Goal: Task Accomplishment & Management: Use online tool/utility

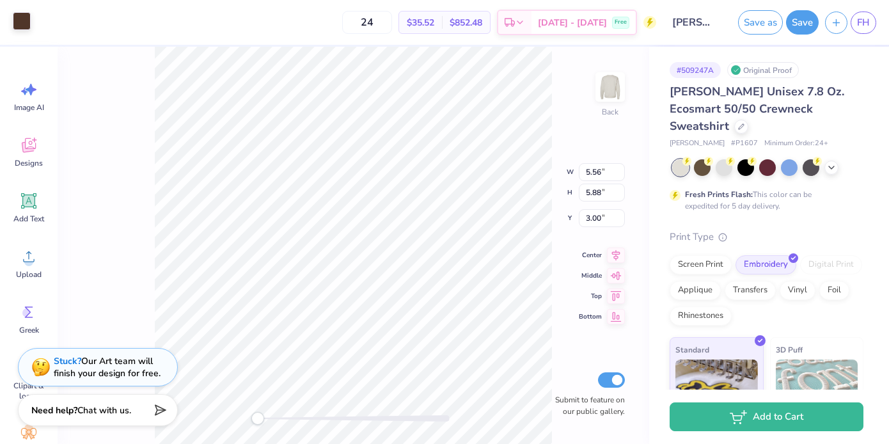
click at [24, 22] on div at bounding box center [22, 21] width 18 height 18
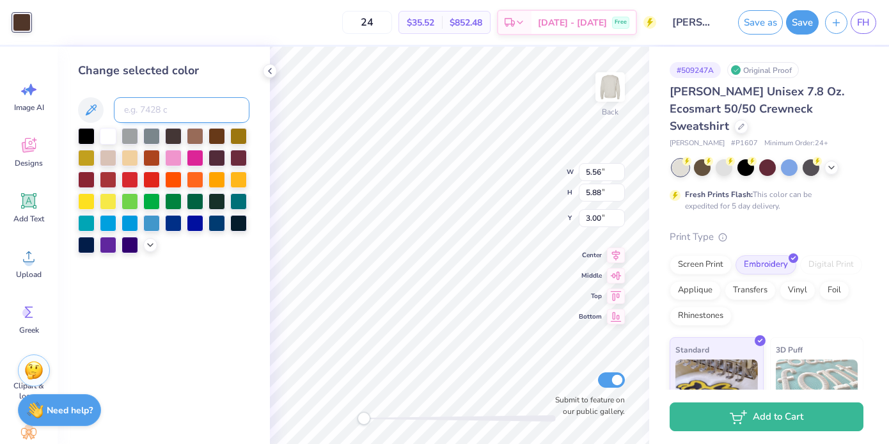
click at [138, 106] on input at bounding box center [182, 110] width 136 height 26
paste input "b08968"
type input "b08968"
drag, startPoint x: 164, startPoint y: 120, endPoint x: 82, endPoint y: 120, distance: 82.5
click at [84, 120] on div "b08968" at bounding box center [163, 110] width 171 height 26
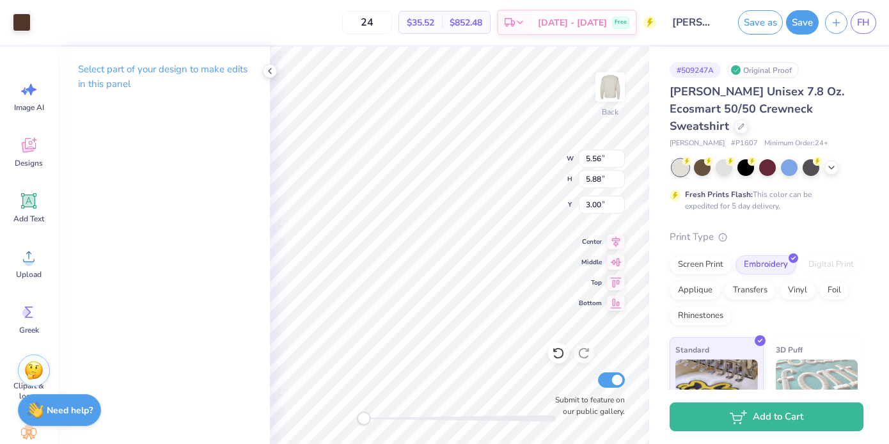
click at [21, 42] on div "Art colors" at bounding box center [15, 22] width 31 height 45
click at [22, 34] on div "Art colors" at bounding box center [15, 22] width 31 height 45
click at [21, 27] on div at bounding box center [22, 21] width 18 height 18
click at [24, 33] on div "Art colors" at bounding box center [15, 22] width 31 height 45
click at [19, 25] on div at bounding box center [22, 21] width 18 height 18
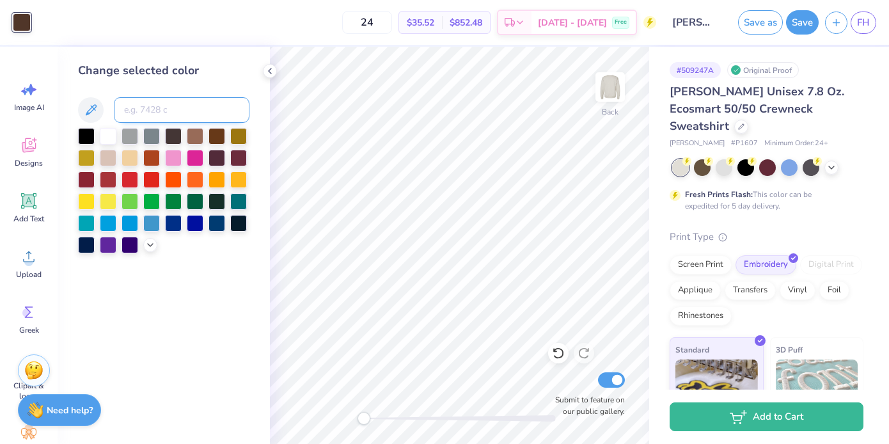
click at [152, 113] on input at bounding box center [182, 110] width 136 height 26
type input "4695"
click at [145, 109] on input "4965c" at bounding box center [182, 110] width 136 height 26
click at [186, 109] on input "4965 c" at bounding box center [182, 110] width 136 height 26
type input "4965 c"
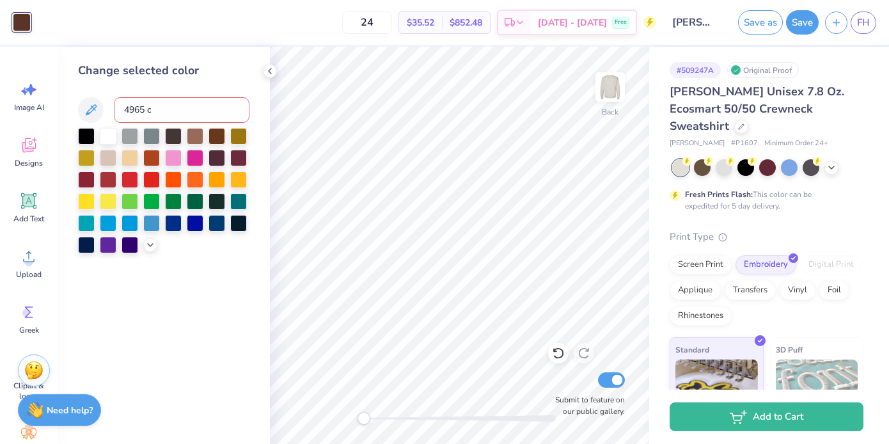
click at [138, 106] on input "4965 c" at bounding box center [182, 110] width 136 height 26
type input "6"
type input "4695"
click at [22, 29] on div at bounding box center [22, 22] width 18 height 18
click at [19, 26] on div at bounding box center [22, 22] width 18 height 18
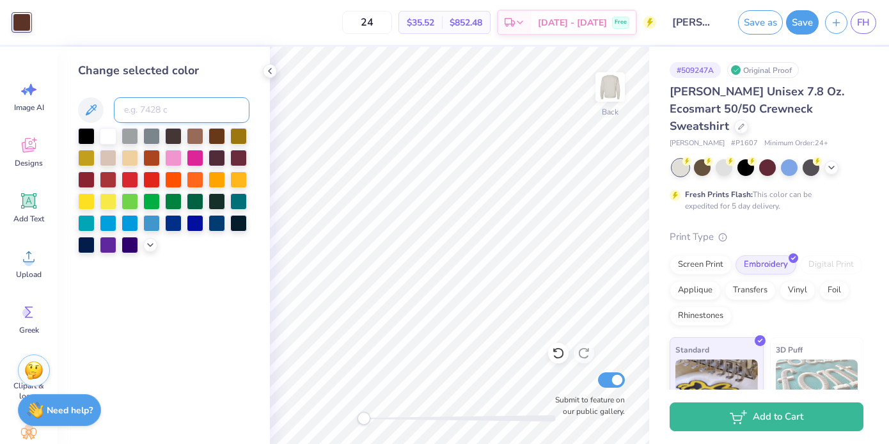
click at [135, 109] on input at bounding box center [182, 110] width 136 height 26
type input "731"
click at [153, 114] on input at bounding box center [182, 110] width 136 height 26
type input "4635"
click at [152, 114] on input at bounding box center [182, 110] width 136 height 26
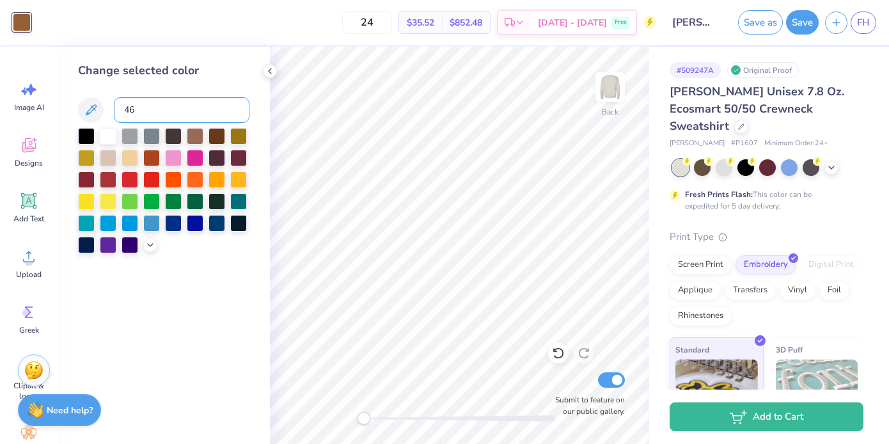
type input "465"
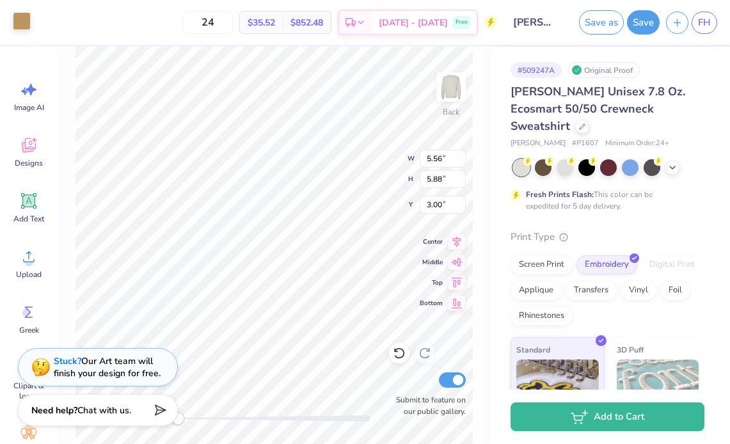
click at [13, 16] on div at bounding box center [22, 21] width 18 height 18
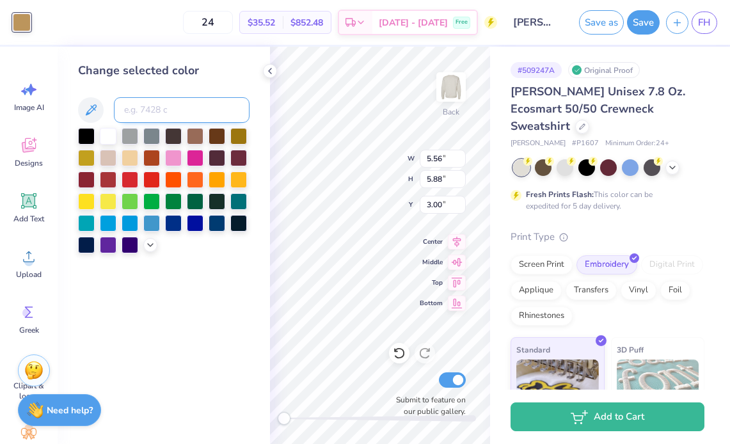
click at [135, 112] on input at bounding box center [182, 110] width 136 height 26
type input "553"
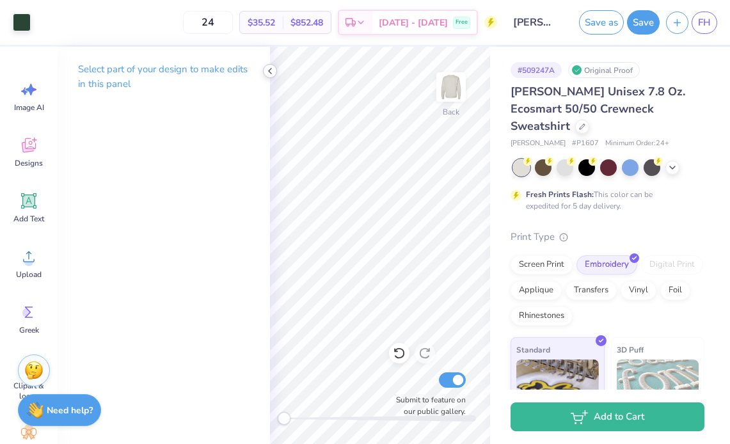
click at [272, 73] on icon at bounding box center [270, 71] width 10 height 10
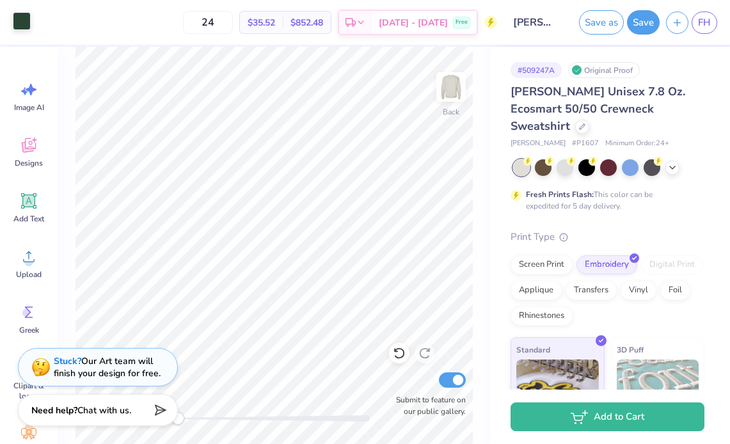
click at [22, 22] on div at bounding box center [22, 21] width 18 height 18
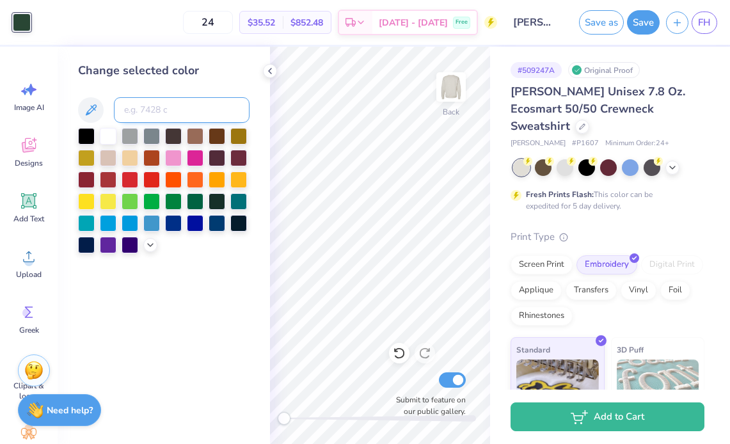
click at [139, 101] on input at bounding box center [182, 110] width 136 height 26
type input "560"
click at [146, 112] on input at bounding box center [182, 110] width 136 height 26
type input "3425"
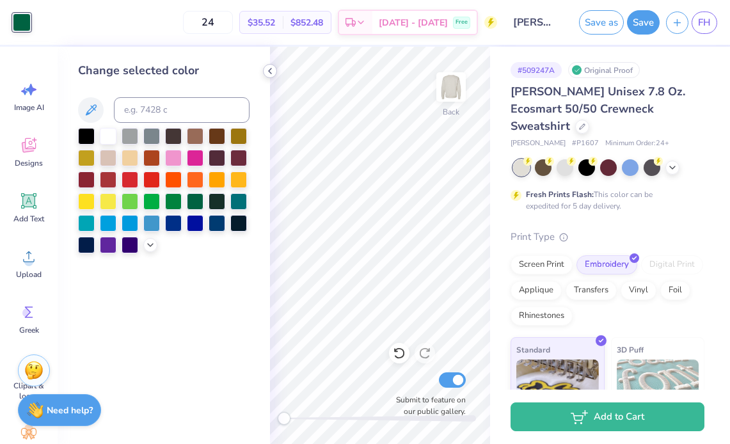
click at [274, 66] on icon at bounding box center [270, 71] width 10 height 10
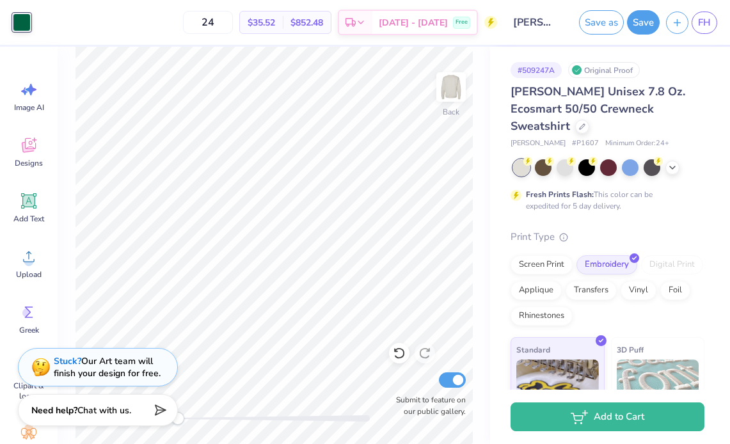
click at [19, 22] on div at bounding box center [22, 22] width 18 height 18
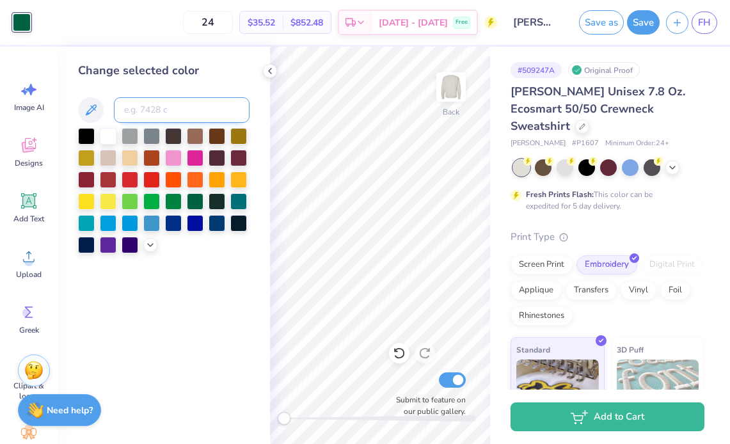
click at [136, 120] on input at bounding box center [182, 110] width 136 height 26
type input "554"
click at [252, 98] on div "Change selected color" at bounding box center [164, 245] width 212 height 397
click at [265, 74] on icon at bounding box center [270, 71] width 10 height 10
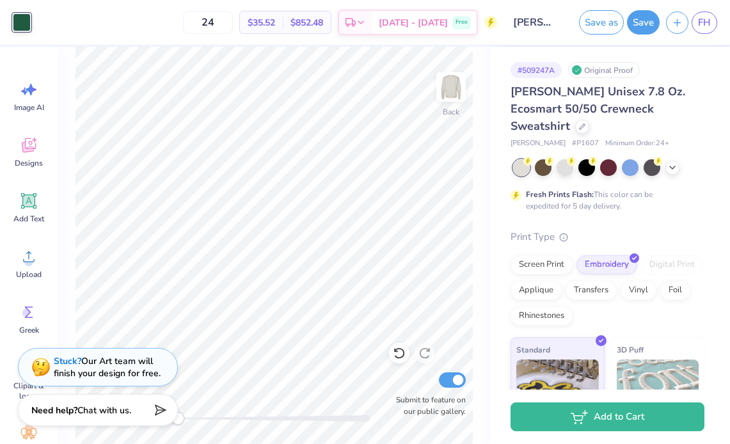
click at [24, 20] on div at bounding box center [22, 22] width 18 height 18
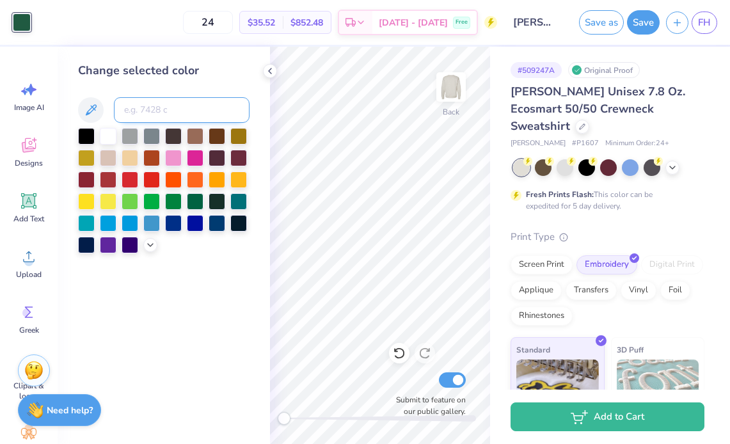
click at [150, 111] on input at bounding box center [182, 110] width 136 height 26
type input "349"
click at [271, 68] on icon at bounding box center [270, 71] width 10 height 10
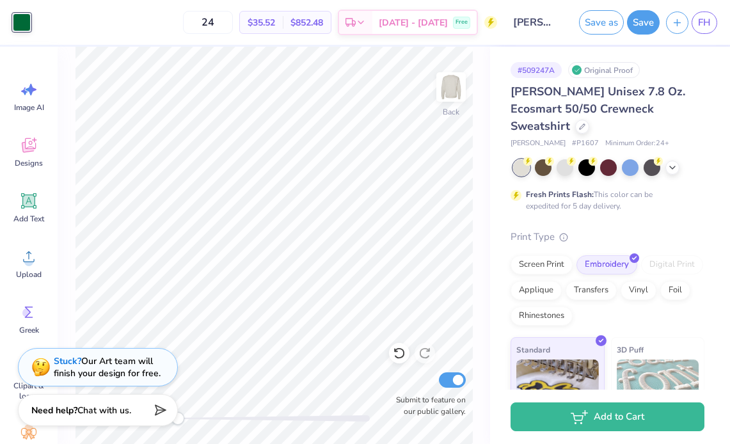
click at [38, 29] on div "24 $35.52 Per Item $852.48 Total Est. Delivery [DATE] - [DATE] Free" at bounding box center [267, 22] width 460 height 45
click at [18, 25] on div at bounding box center [22, 22] width 18 height 18
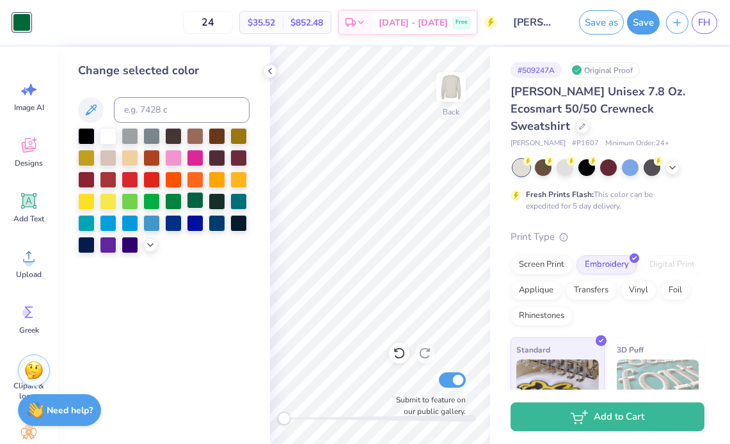
click at [195, 203] on div at bounding box center [195, 200] width 17 height 17
click at [263, 67] on div "Change selected color" at bounding box center [164, 245] width 212 height 397
click at [265, 68] on icon at bounding box center [270, 71] width 10 height 10
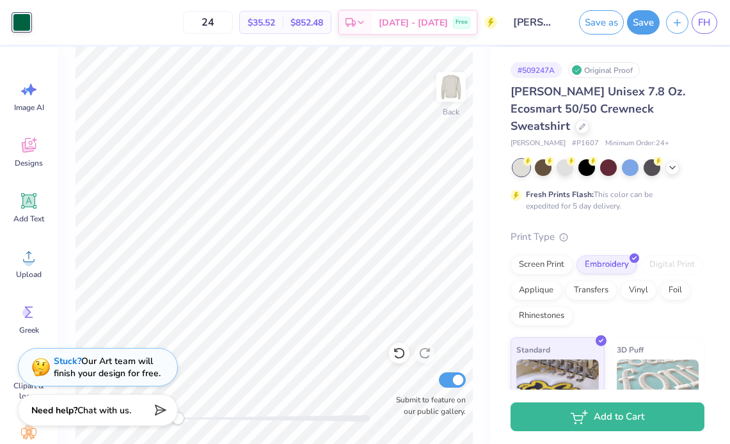
click at [28, 20] on div at bounding box center [22, 22] width 18 height 18
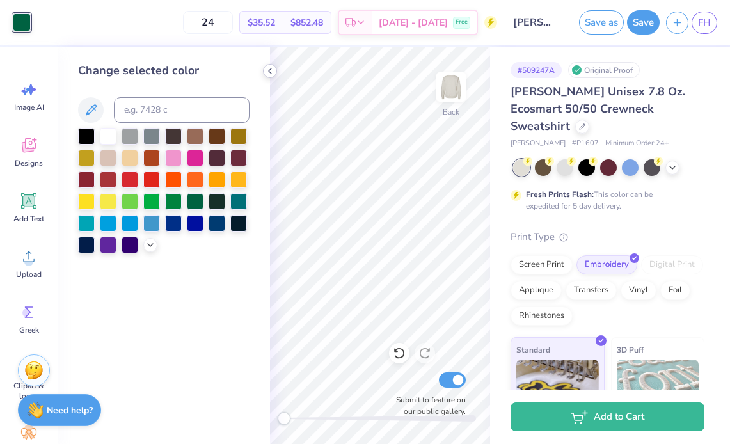
click at [271, 72] on icon at bounding box center [270, 71] width 10 height 10
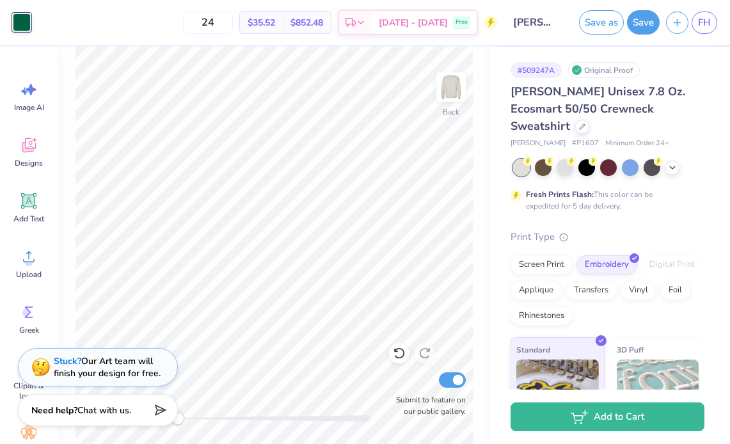
click at [20, 15] on div at bounding box center [22, 22] width 18 height 18
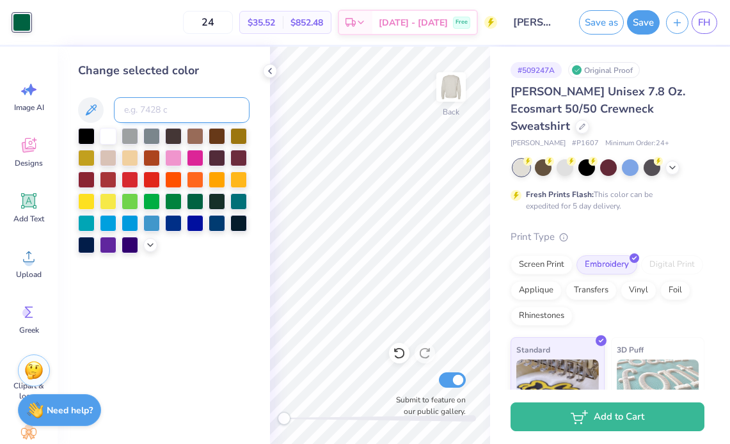
click at [133, 111] on input at bounding box center [182, 110] width 136 height 26
type input "349"
click at [271, 72] on icon at bounding box center [270, 71] width 10 height 10
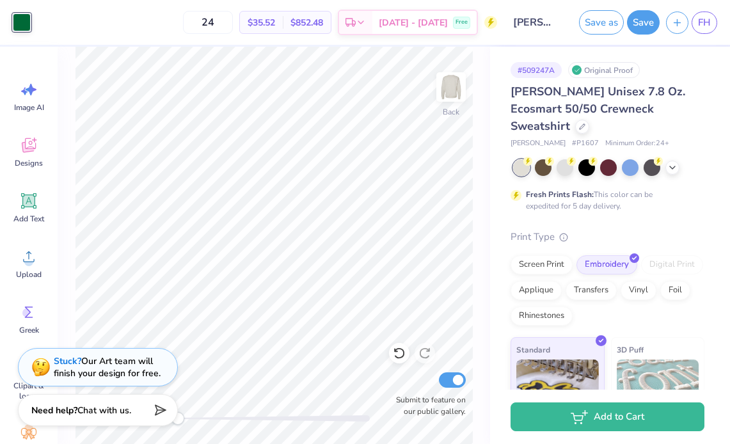
click at [31, 23] on div at bounding box center [22, 22] width 18 height 18
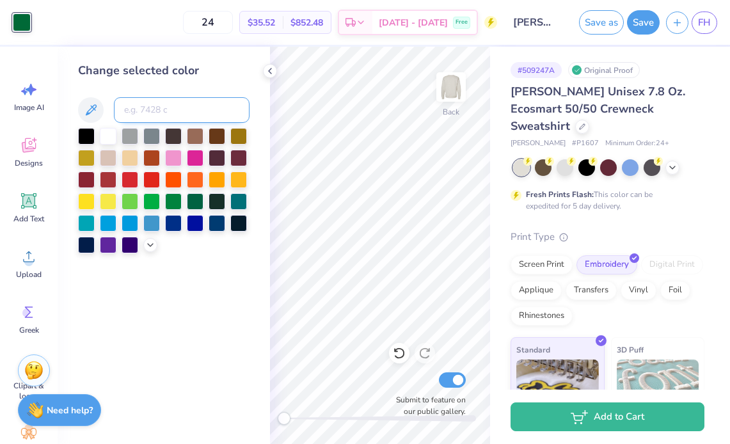
click at [210, 106] on input at bounding box center [182, 110] width 136 height 26
type input "465"
click at [158, 118] on input at bounding box center [182, 110] width 136 height 26
type input "726"
type input "468"
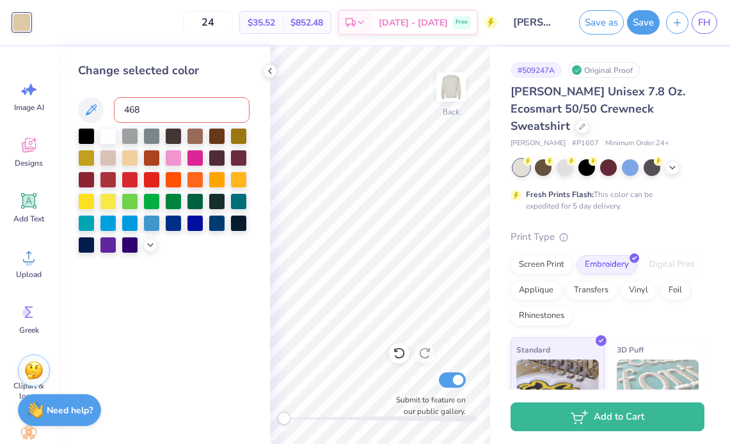
type input "468"
type input "467"
click at [265, 77] on div "Change selected color" at bounding box center [164, 245] width 212 height 397
click at [267, 70] on icon at bounding box center [270, 71] width 10 height 10
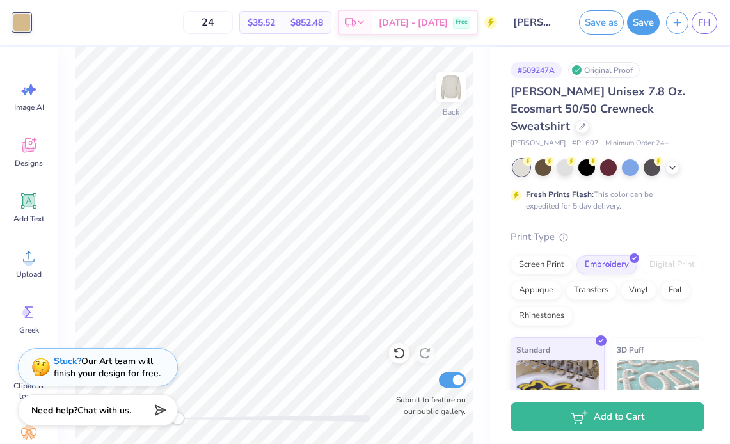
click at [24, 22] on div at bounding box center [22, 22] width 18 height 18
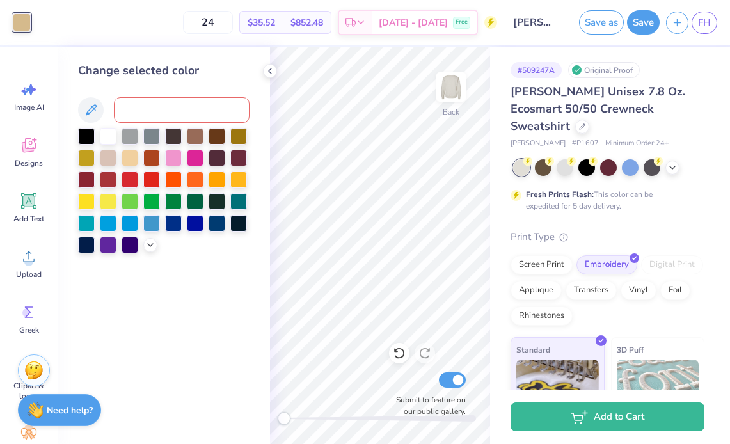
click at [123, 111] on input at bounding box center [182, 110] width 136 height 26
type input "7"
type input "5"
type input "7528"
click at [257, 70] on div "Change selected color" at bounding box center [164, 245] width 212 height 397
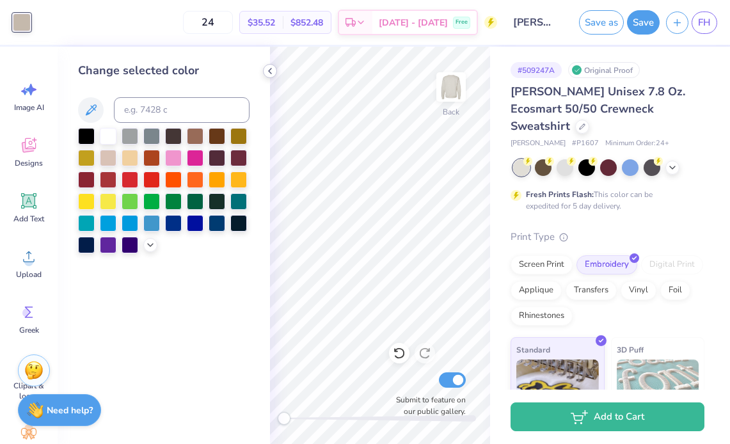
click at [263, 70] on div at bounding box center [270, 71] width 14 height 14
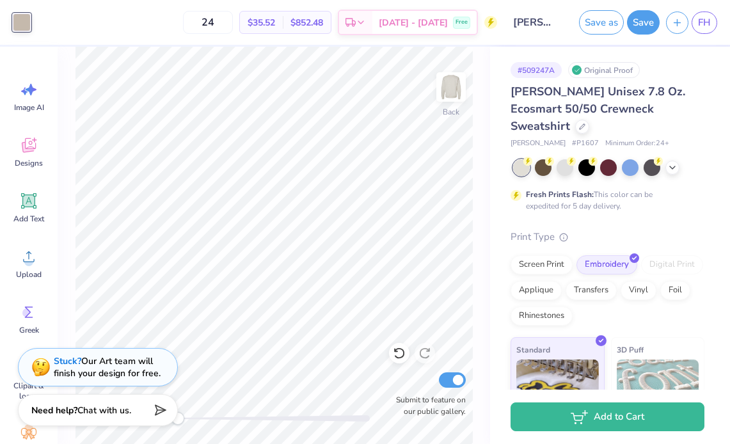
click at [18, 24] on div at bounding box center [22, 22] width 18 height 18
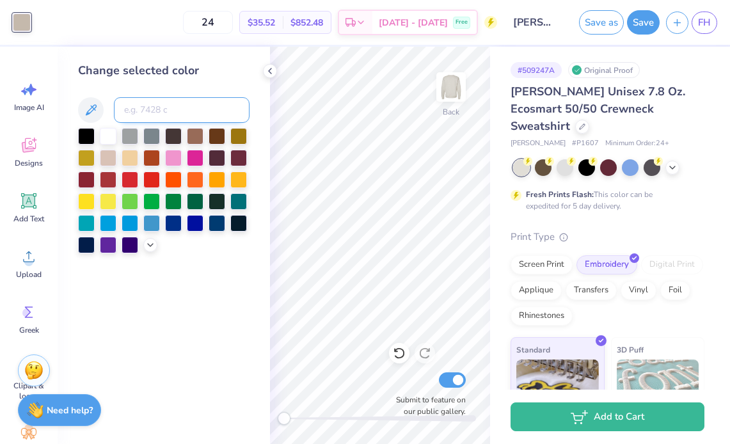
click at [136, 104] on input at bounding box center [182, 110] width 136 height 26
type input "731"
click at [274, 68] on icon at bounding box center [270, 71] width 10 height 10
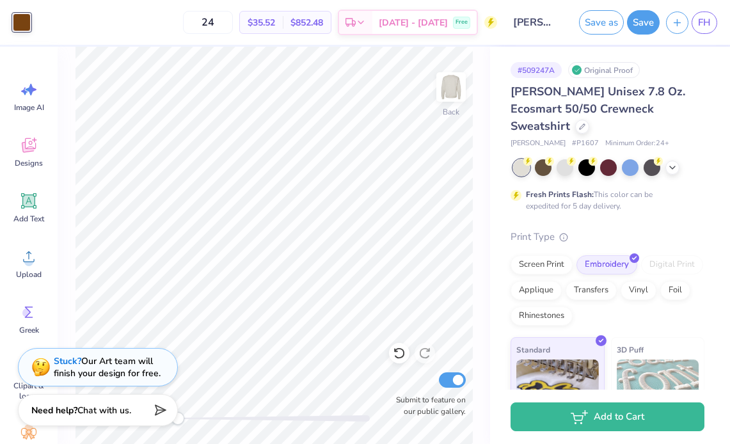
click at [24, 26] on div at bounding box center [22, 22] width 18 height 18
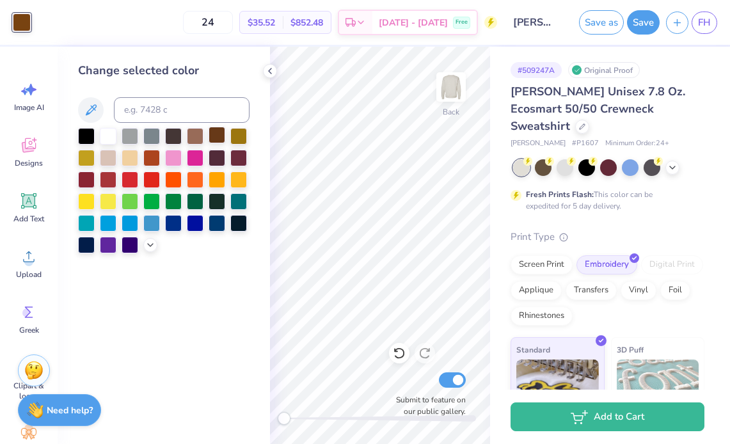
click at [223, 140] on div at bounding box center [216, 135] width 17 height 17
click at [214, 135] on div at bounding box center [216, 135] width 17 height 17
click at [217, 139] on div at bounding box center [216, 135] width 17 height 17
click at [271, 70] on icon at bounding box center [270, 71] width 10 height 10
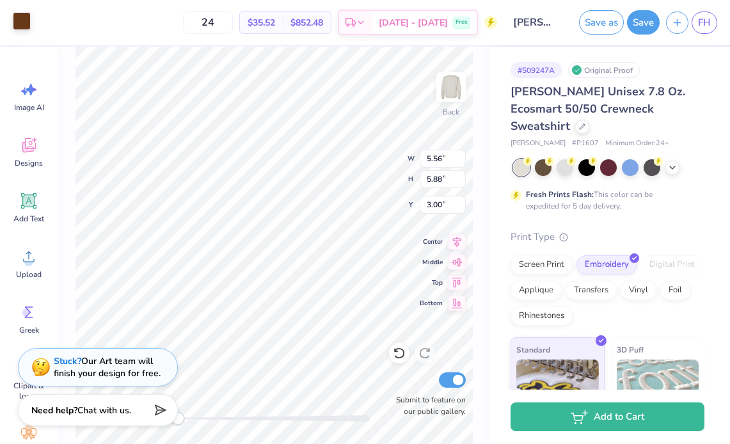
click at [26, 20] on div at bounding box center [22, 21] width 18 height 18
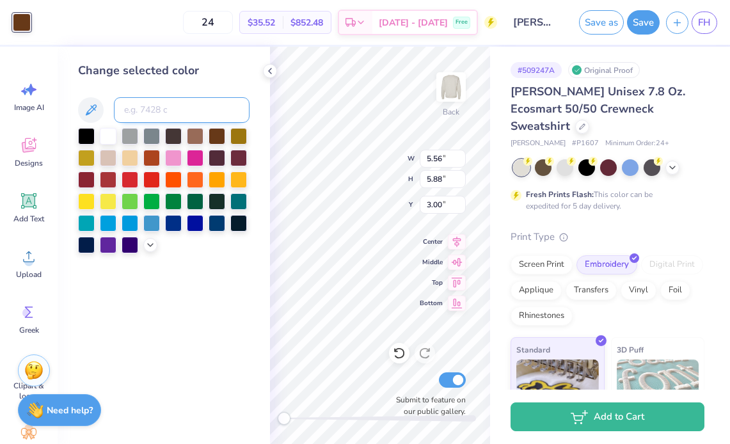
click at [166, 105] on input at bounding box center [182, 110] width 136 height 26
type input "4695"
click at [269, 70] on polyline at bounding box center [270, 70] width 3 height 5
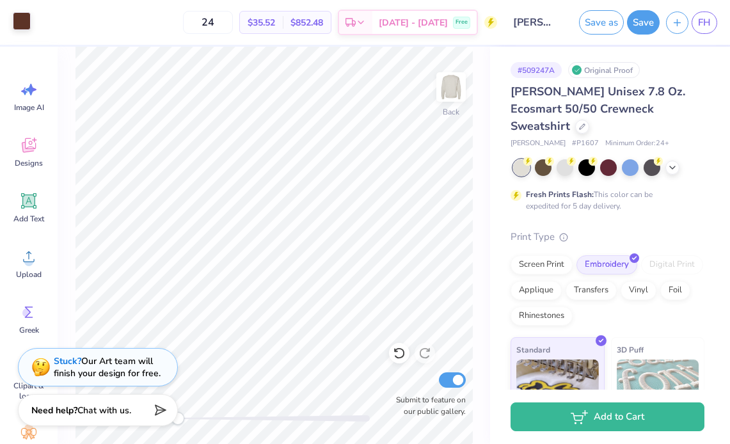
click at [15, 28] on div at bounding box center [22, 21] width 18 height 18
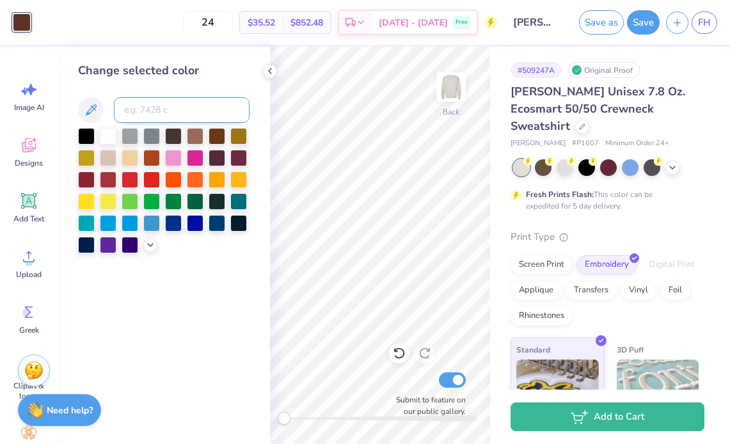
click at [185, 111] on input at bounding box center [182, 110] width 136 height 26
type input "7583"
click at [148, 102] on input at bounding box center [182, 110] width 136 height 26
type input "7583"
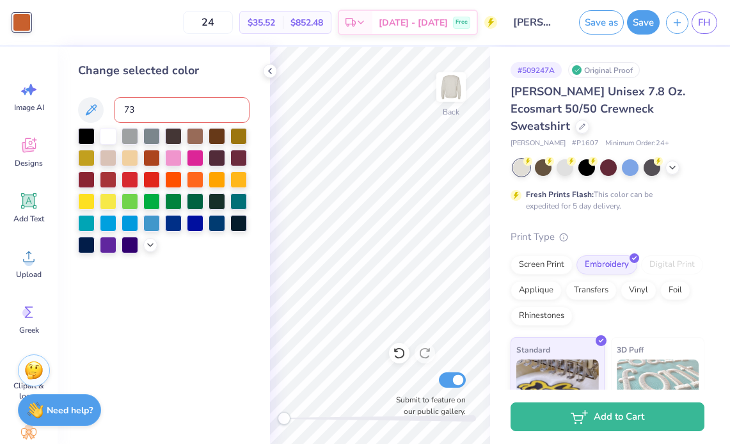
type input "731"
click at [272, 73] on icon at bounding box center [270, 71] width 10 height 10
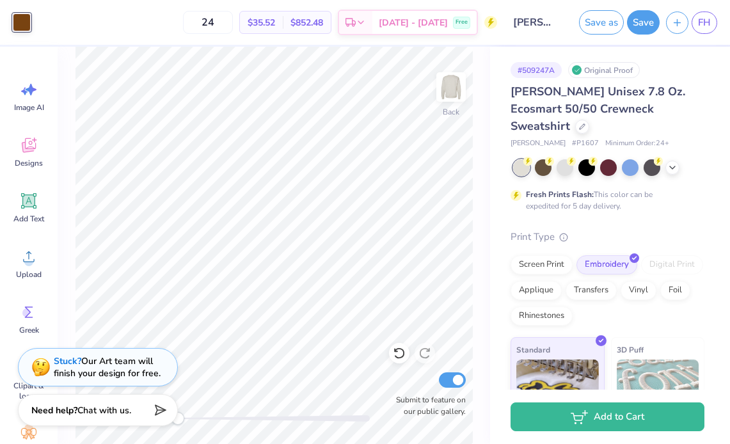
click at [30, 14] on div at bounding box center [22, 22] width 18 height 18
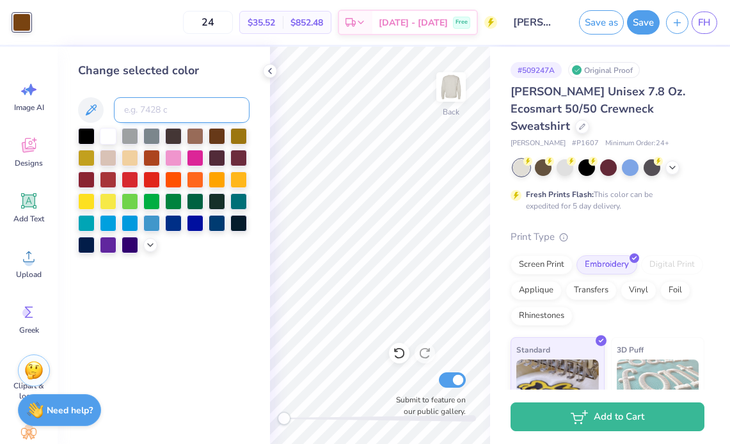
click at [148, 108] on input at bounding box center [182, 110] width 136 height 26
type input "4635"
type input "465"
type input "478"
click at [266, 65] on div at bounding box center [270, 71] width 14 height 14
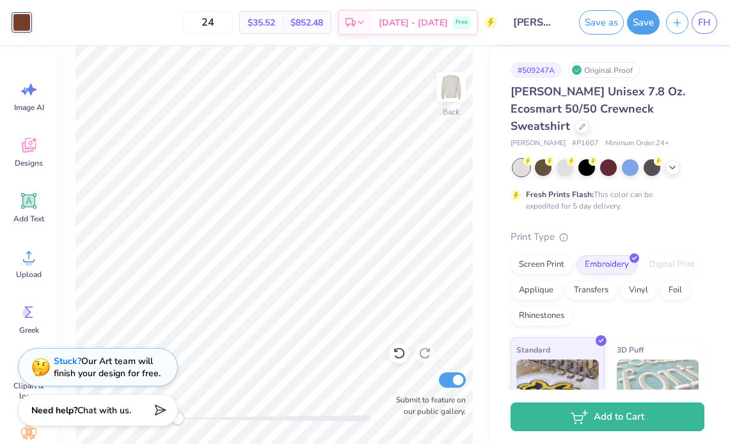
click at [28, 25] on div at bounding box center [22, 22] width 18 height 18
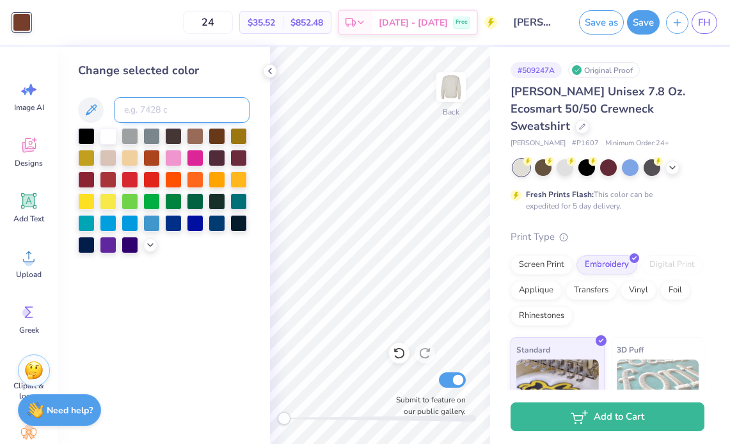
click at [212, 109] on input at bounding box center [182, 110] width 136 height 26
type input "478"
click at [173, 136] on div at bounding box center [173, 135] width 17 height 17
click at [194, 133] on div at bounding box center [195, 135] width 17 height 17
click at [217, 133] on div at bounding box center [216, 135] width 17 height 17
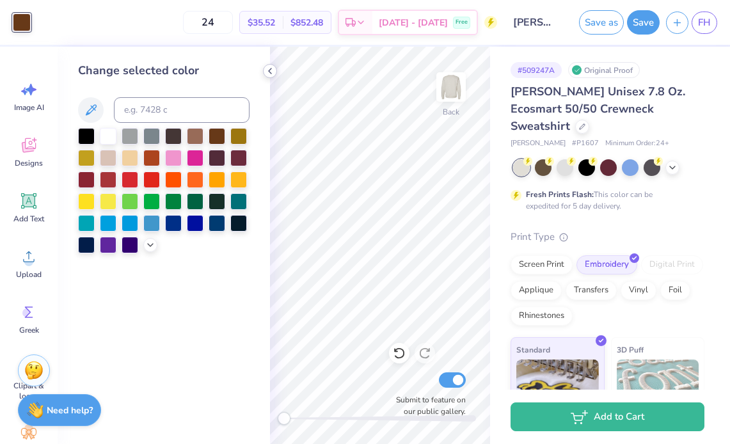
click at [269, 65] on div at bounding box center [270, 71] width 14 height 14
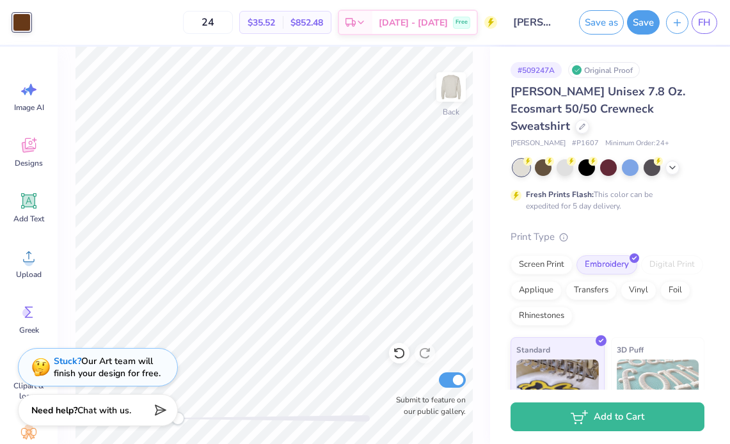
click at [30, 24] on div at bounding box center [22, 22] width 18 height 18
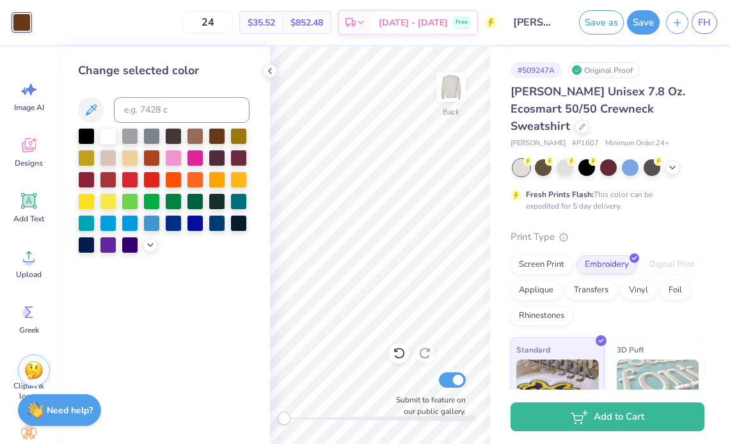
click at [266, 67] on icon at bounding box center [270, 71] width 10 height 10
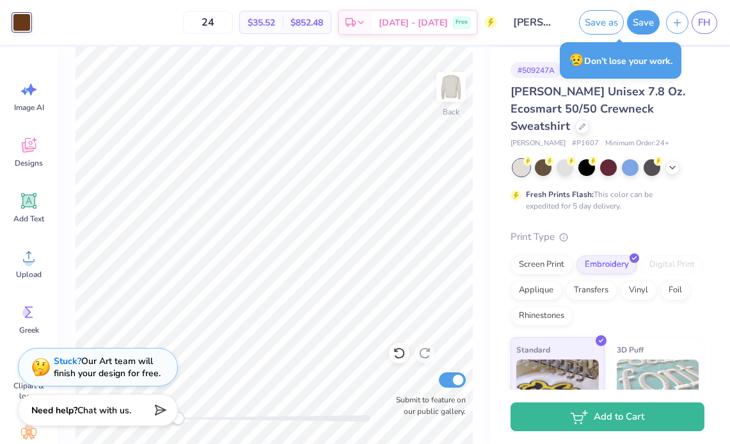
click at [25, 28] on div at bounding box center [22, 22] width 18 height 18
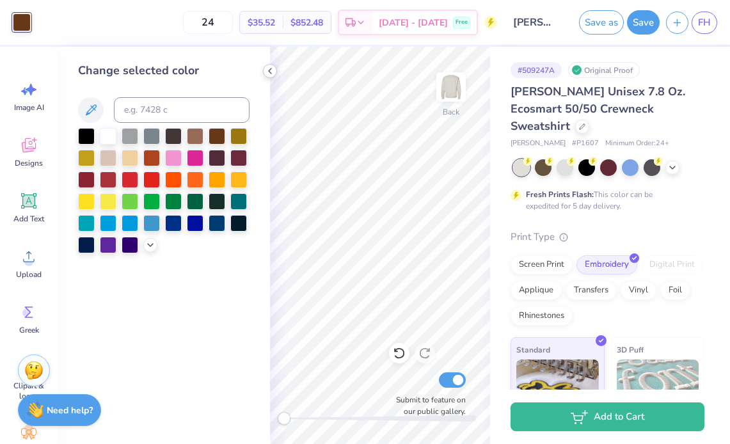
click at [267, 75] on icon at bounding box center [270, 71] width 10 height 10
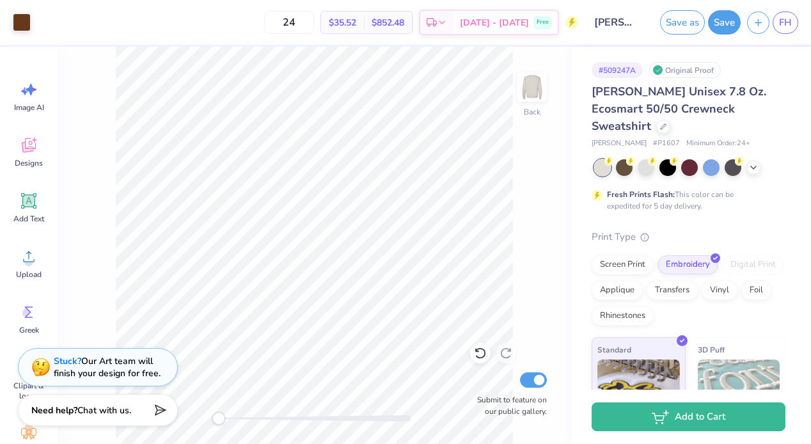
click at [33, 20] on div "Art colors 24 $35.52 Per Item $852.48 Total Est. Delivery [DATE] - [DATE] Free …" at bounding box center [405, 22] width 811 height 45
click at [25, 20] on div at bounding box center [22, 21] width 18 height 18
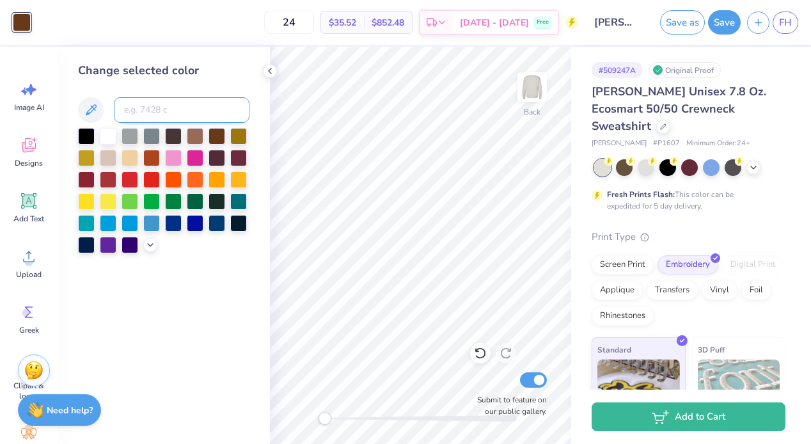
click at [160, 109] on input at bounding box center [182, 110] width 136 height 26
type input "478"
click at [160, 109] on input at bounding box center [182, 110] width 136 height 26
type input "4695"
click at [270, 72] on polyline at bounding box center [270, 70] width 3 height 5
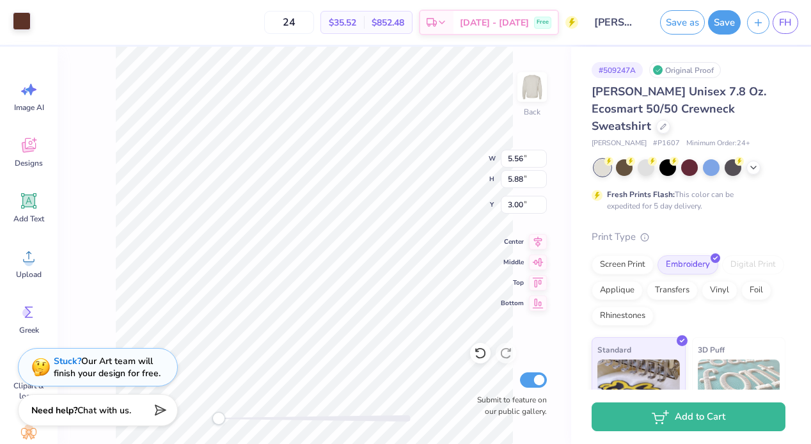
click at [20, 20] on div at bounding box center [22, 21] width 18 height 18
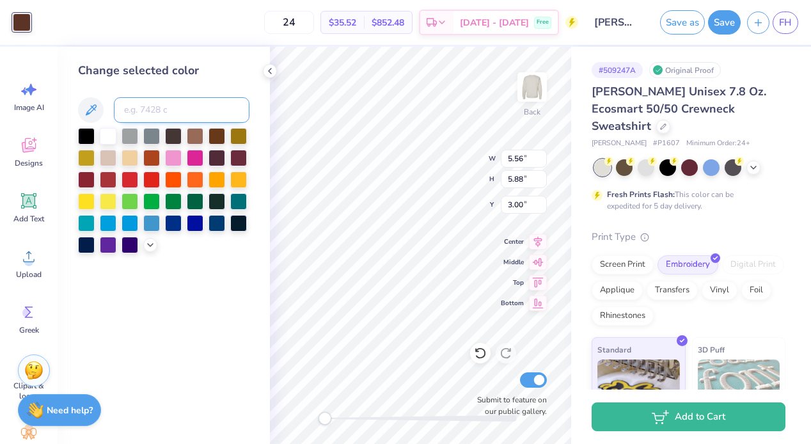
click at [173, 109] on input at bounding box center [182, 110] width 136 height 26
type input "7583"
type input "731"
click at [173, 139] on div at bounding box center [173, 135] width 17 height 17
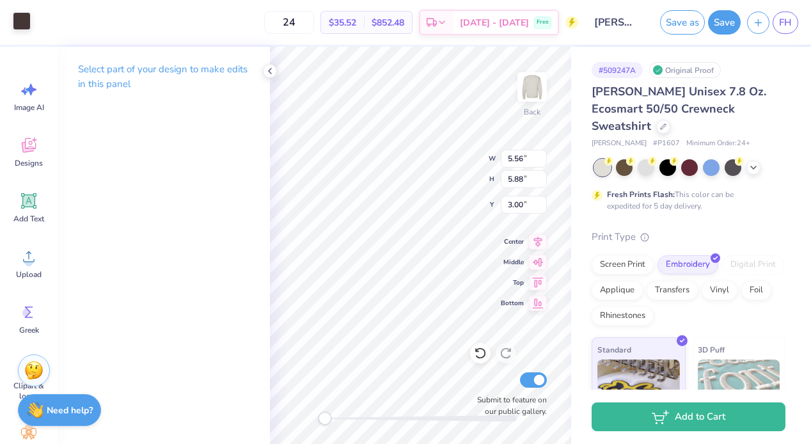
click at [25, 24] on div at bounding box center [22, 21] width 18 height 18
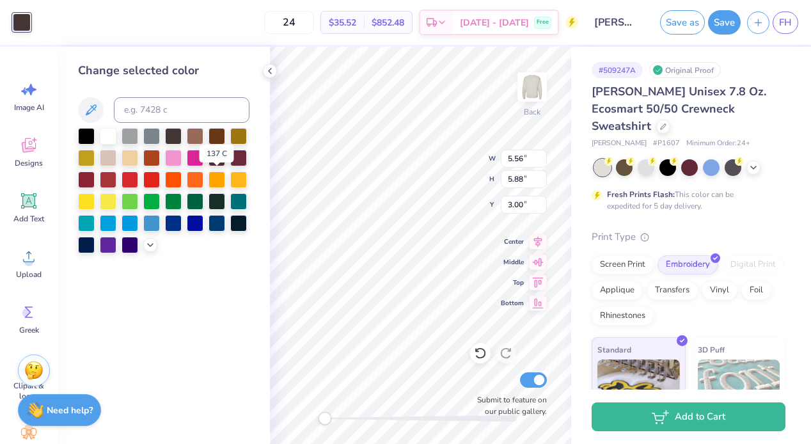
click at [223, 166] on div at bounding box center [216, 158] width 17 height 17
click at [221, 155] on div at bounding box center [216, 156] width 17 height 17
click at [221, 139] on div at bounding box center [216, 136] width 17 height 17
click at [347, 12] on div "$35.52 Per Item" at bounding box center [342, 23] width 43 height 22
click at [321, 40] on div "24 $35.52 Per Item $852.48 Total Est. Delivery [DATE] - [DATE] Free" at bounding box center [307, 22] width 541 height 45
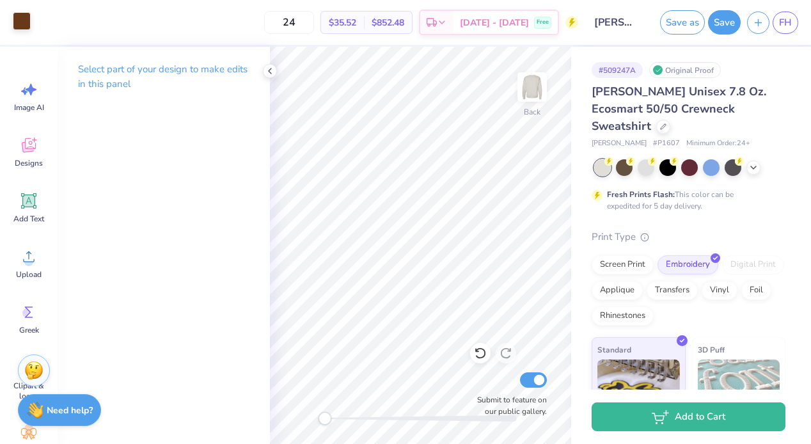
click at [30, 23] on div at bounding box center [22, 21] width 18 height 18
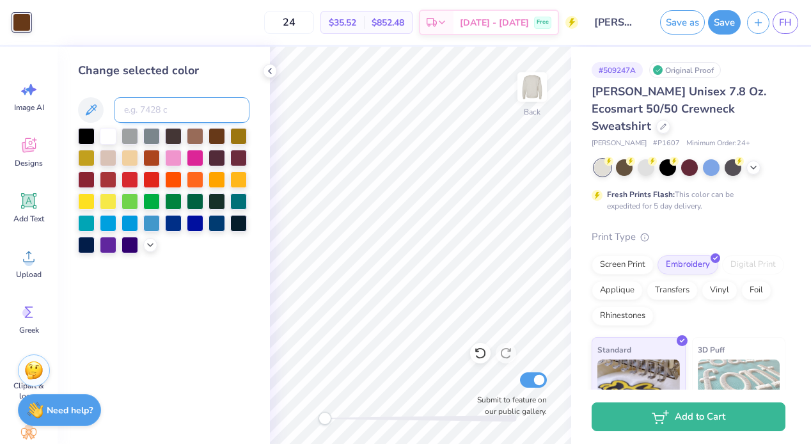
click at [145, 109] on input at bounding box center [182, 110] width 136 height 26
type input "467"
type input "402"
type input "478"
click at [22, 22] on div at bounding box center [22, 22] width 18 height 18
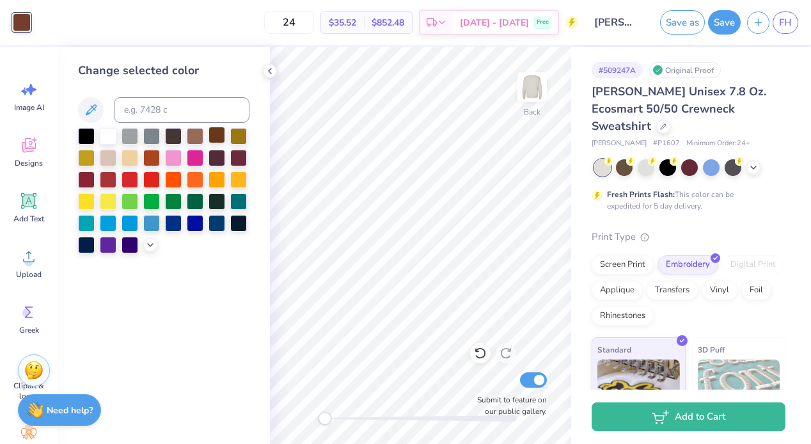
click at [216, 132] on div at bounding box center [216, 135] width 17 height 17
click at [141, 122] on input at bounding box center [182, 110] width 136 height 26
type input "4695"
type input "7538"
type input "7583"
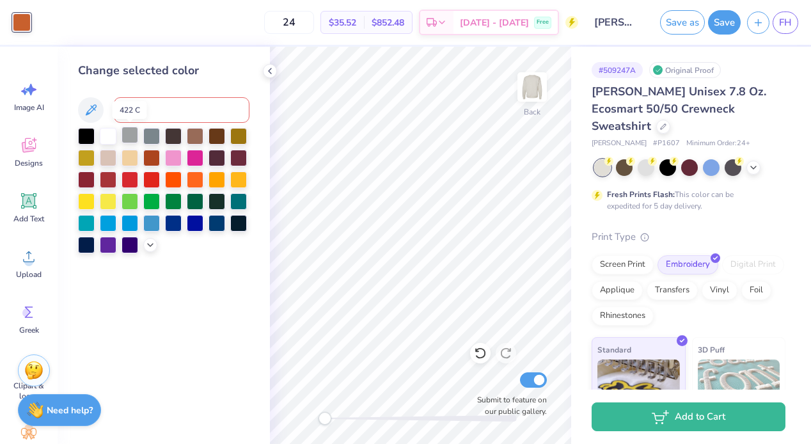
type input "731"
click at [242, 40] on div "24 $35.52 Per Item $852.48 Total Est. Delivery [DATE] - [DATE] Free" at bounding box center [307, 22] width 541 height 45
click at [142, 122] on input at bounding box center [182, 110] width 136 height 26
type input "4635"
type input "465"
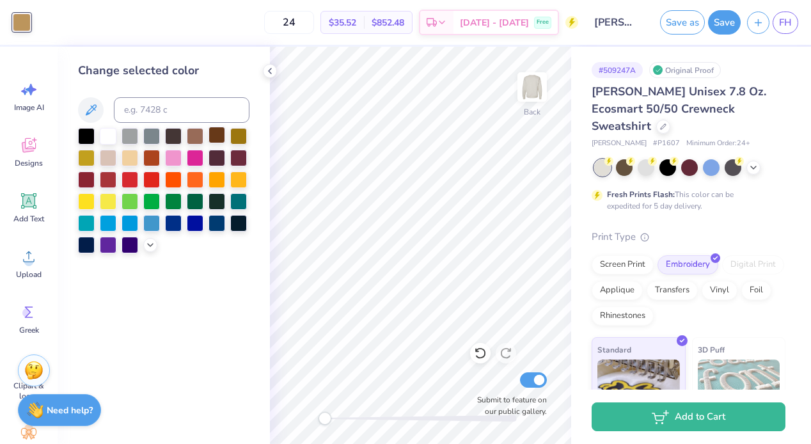
click at [216, 139] on div at bounding box center [216, 135] width 17 height 17
click at [174, 136] on div at bounding box center [173, 135] width 17 height 17
click at [189, 138] on div at bounding box center [195, 135] width 17 height 17
click at [214, 133] on div at bounding box center [216, 135] width 17 height 17
click at [159, 105] on input at bounding box center [182, 110] width 136 height 26
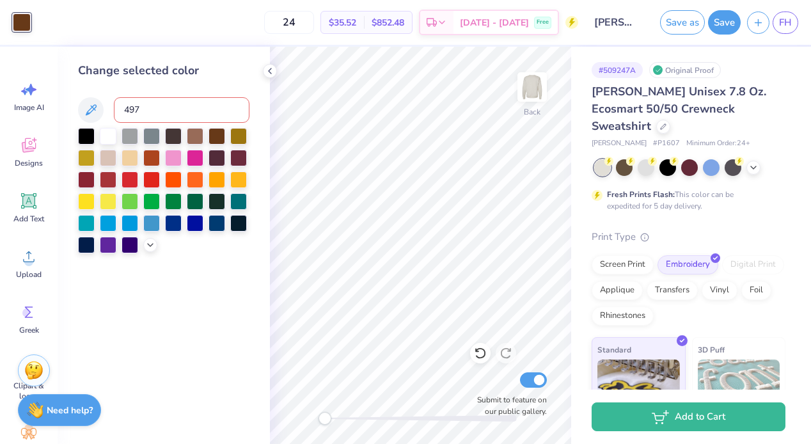
type input "4975"
type input "497"
type input "412"
type input "7533"
click at [176, 135] on div at bounding box center [173, 135] width 17 height 17
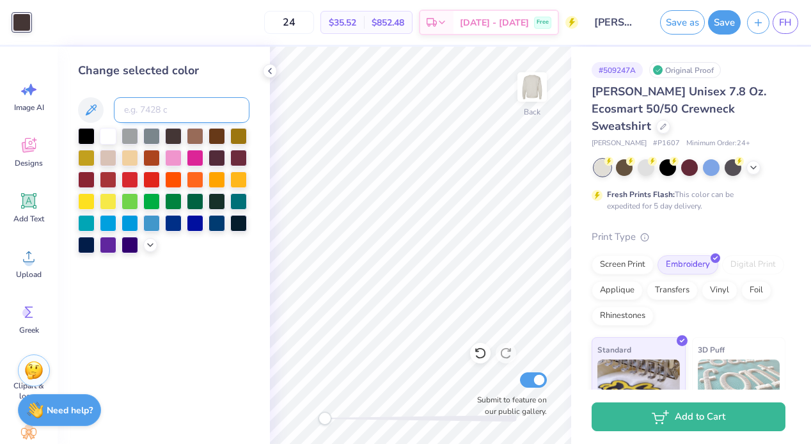
click at [164, 109] on input at bounding box center [182, 110] width 136 height 26
type input "476"
click at [147, 105] on input at bounding box center [182, 110] width 136 height 26
type input "7533"
type input "4975"
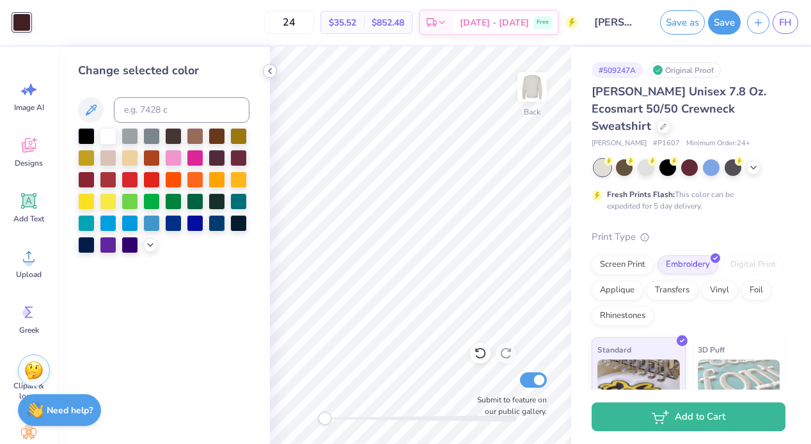
click at [276, 70] on div at bounding box center [270, 71] width 14 height 14
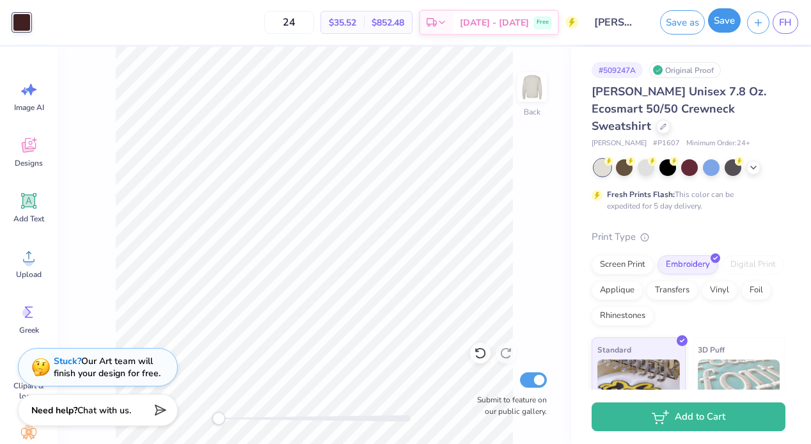
click at [725, 10] on button "Save" at bounding box center [724, 20] width 33 height 24
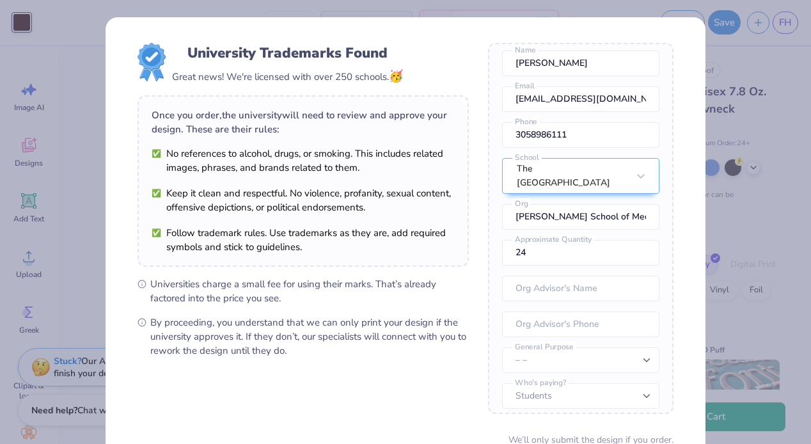
scroll to position [113, 0]
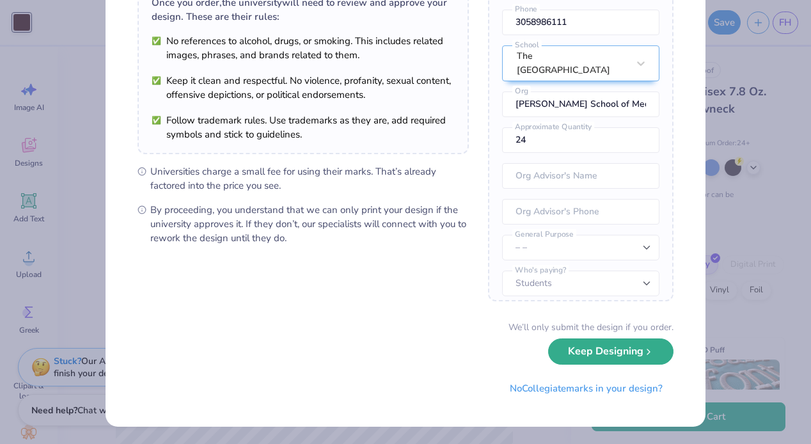
click at [570, 347] on button "Keep Designing" at bounding box center [610, 351] width 125 height 26
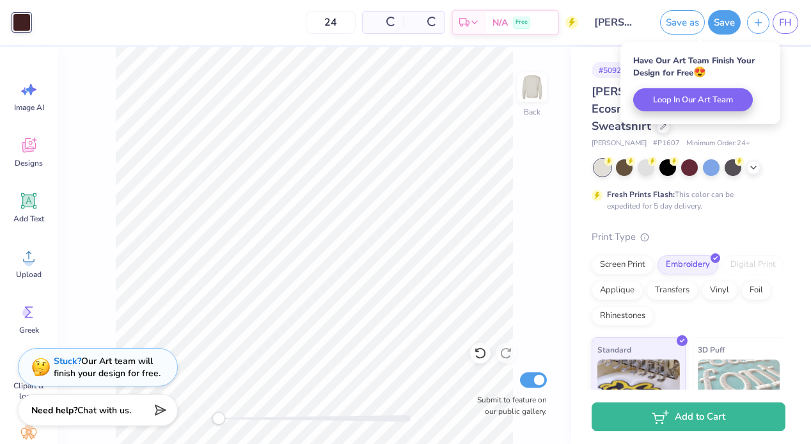
scroll to position [0, 0]
